Goal: Transaction & Acquisition: Purchase product/service

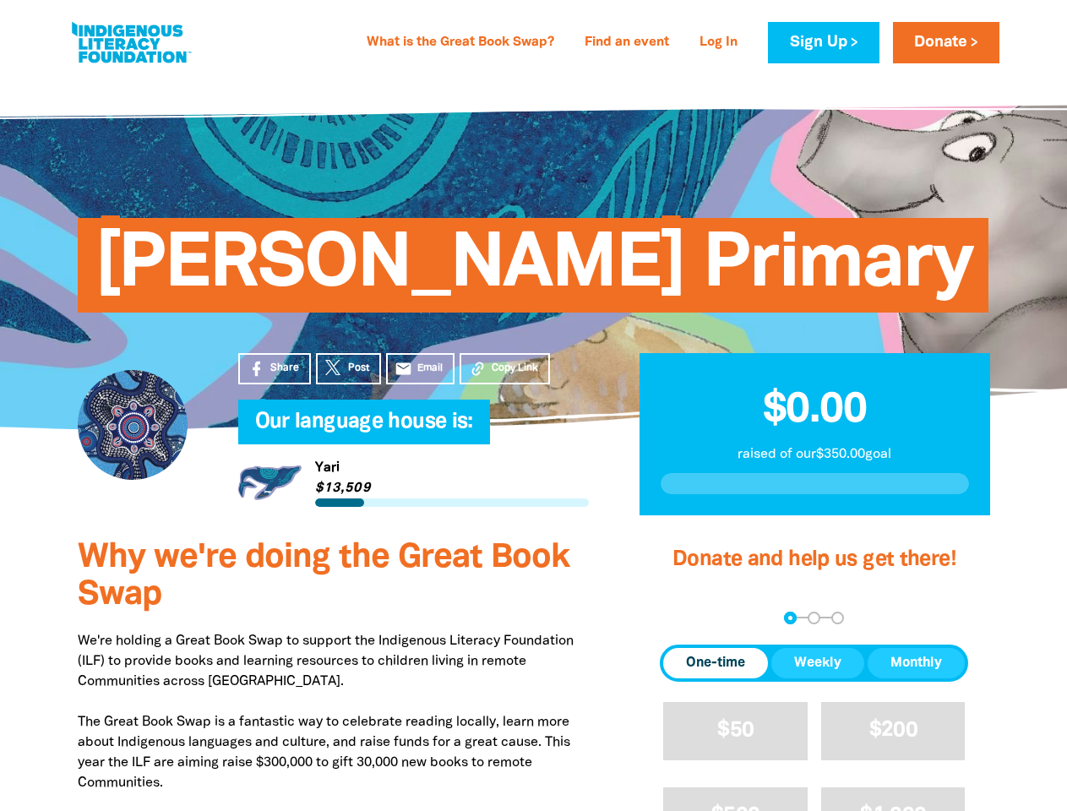
click at [533, 406] on h4 "Our language house is:﻿" at bounding box center [430, 423] width 351 height 34
click at [504, 368] on span "Copy Link" at bounding box center [515, 368] width 46 height 15
click at [683, 618] on div "arrow_back Back Step 1 Step 2 Step 3" at bounding box center [814, 618] width 308 height 13
click at [790, 618] on div "Navigate to step 1 of 3 to enter your donation amount" at bounding box center [790, 618] width 4 height 4
click at [716, 663] on span "One-time" at bounding box center [715, 663] width 59 height 20
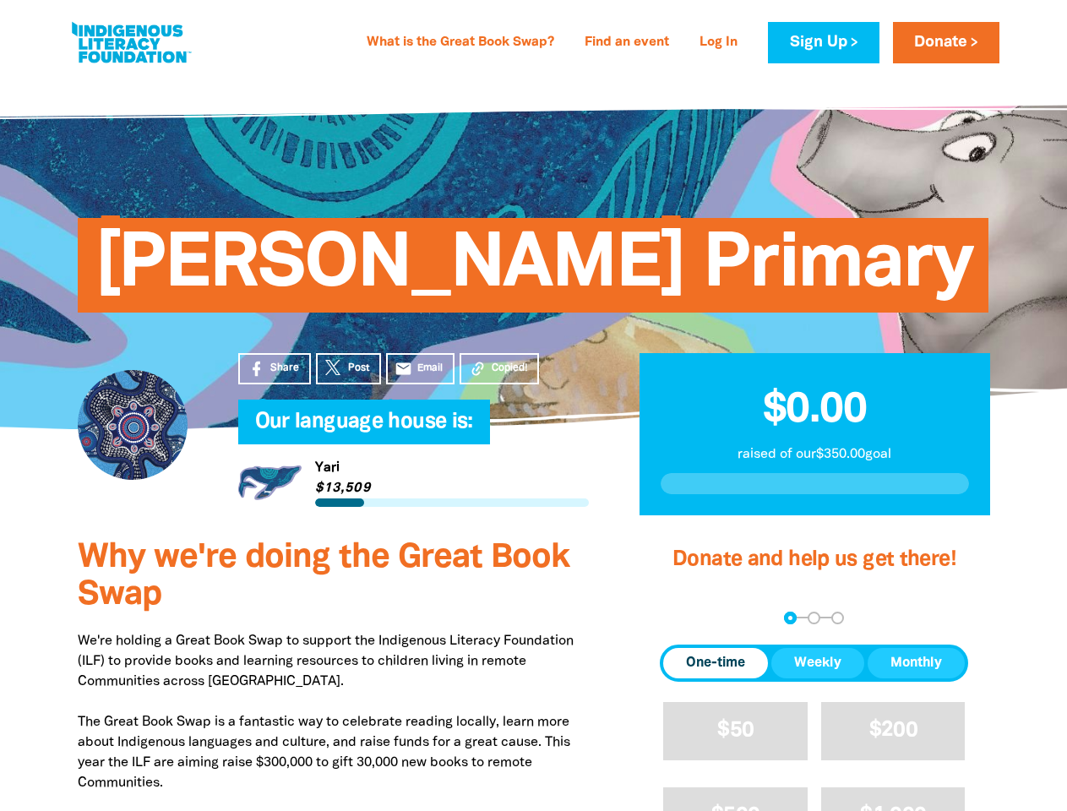
click at [818, 663] on span "Weekly" at bounding box center [817, 663] width 47 height 20
click at [916, 663] on span "Monthly" at bounding box center [917, 663] width 52 height 20
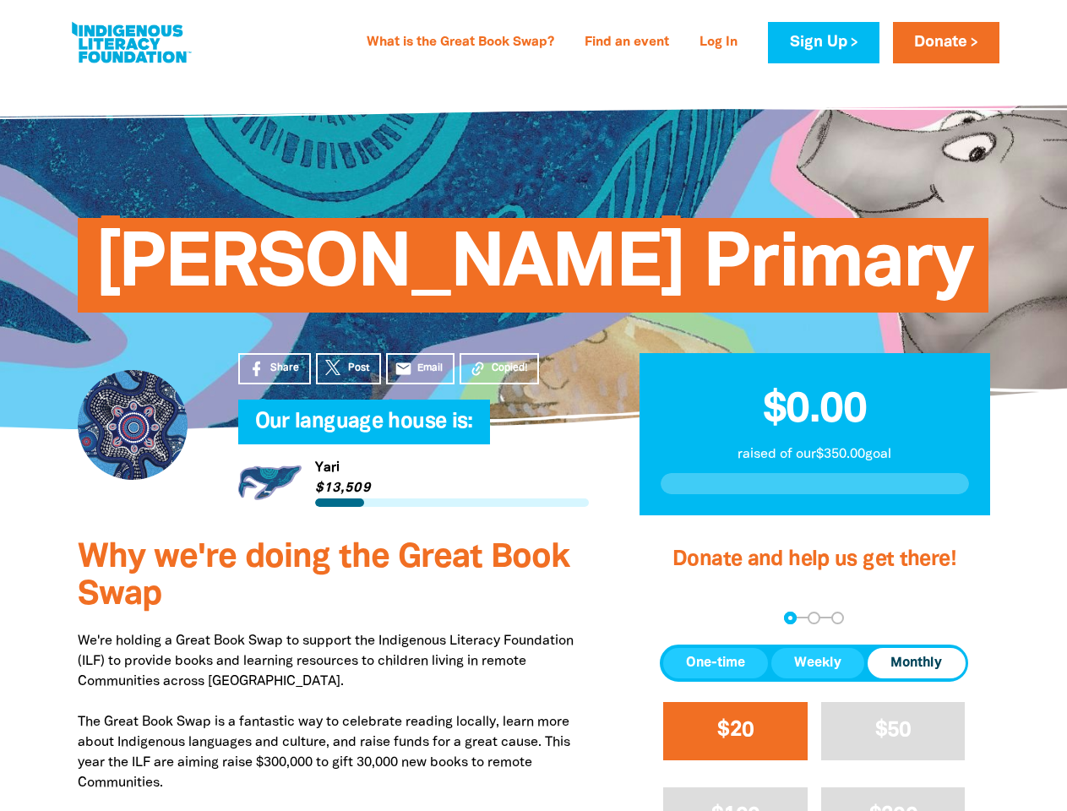
click at [735, 731] on span "$20" at bounding box center [735, 730] width 36 height 19
